Goal: Check status: Check status

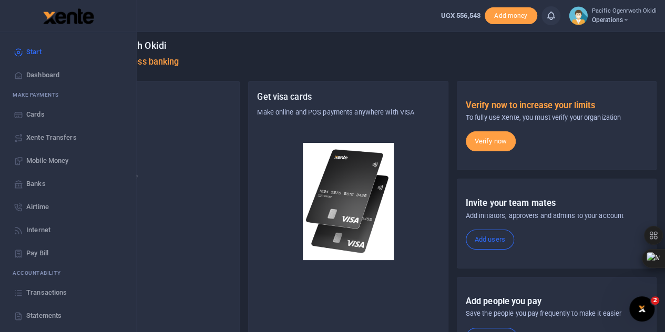
click at [44, 290] on span "Transactions" at bounding box center [46, 292] width 40 height 11
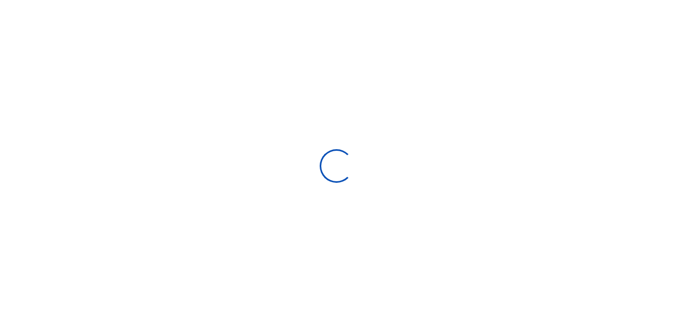
select select
type input "[DATE] - [DATE]"
